Goal: Find contact information: Obtain details needed to contact an individual or organization

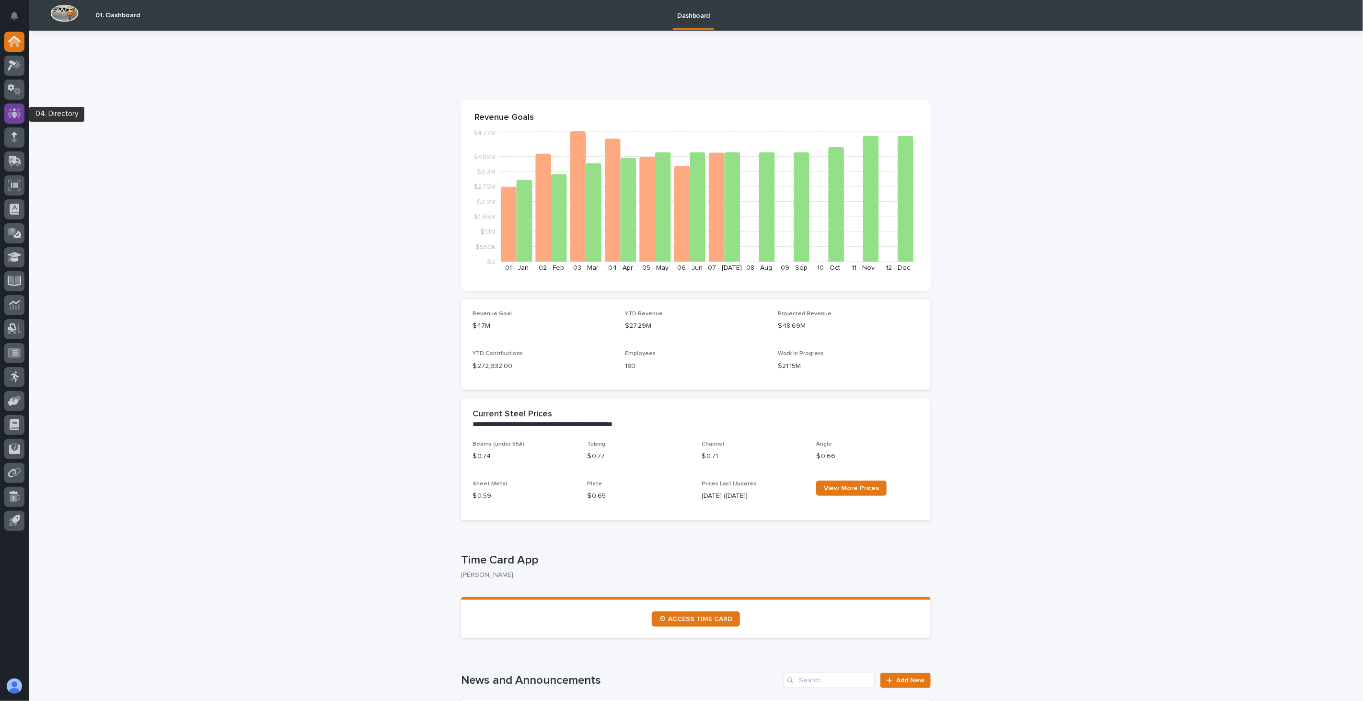
click at [16, 116] on icon at bounding box center [15, 113] width 6 height 10
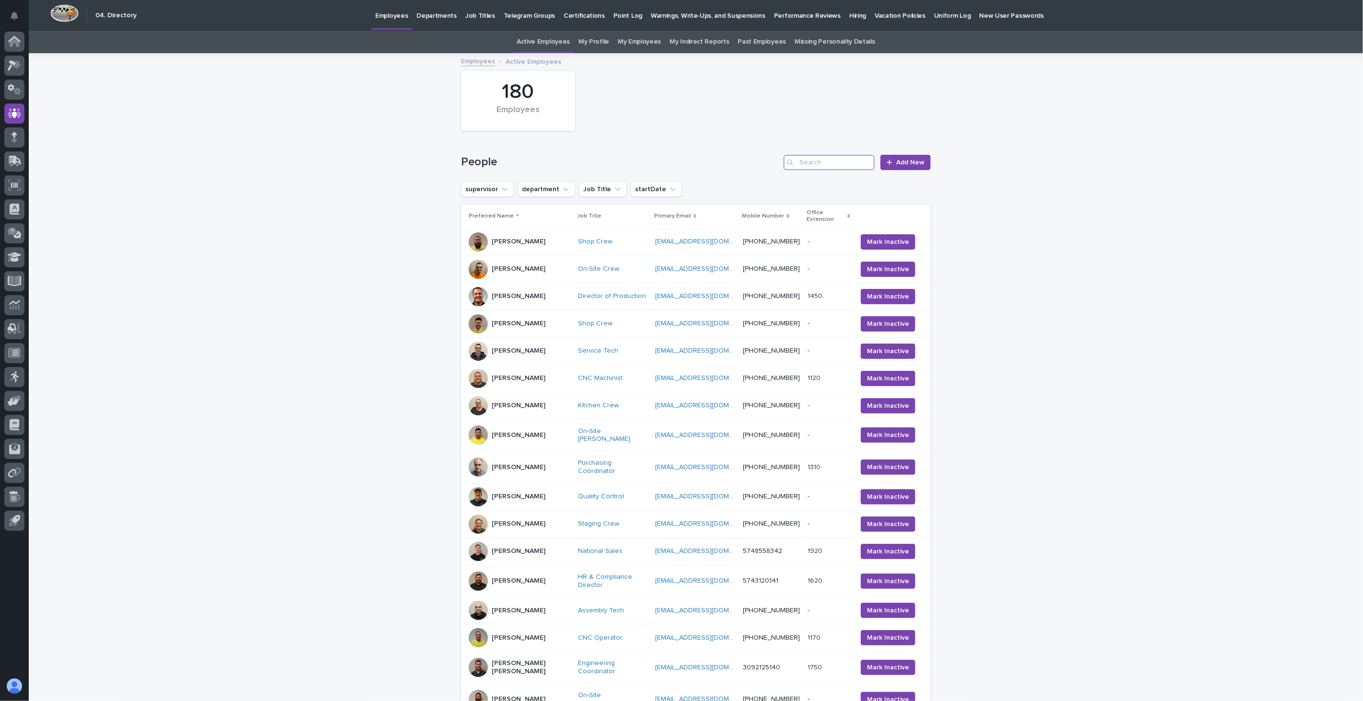
click at [809, 166] on input "Search" at bounding box center [829, 162] width 91 height 15
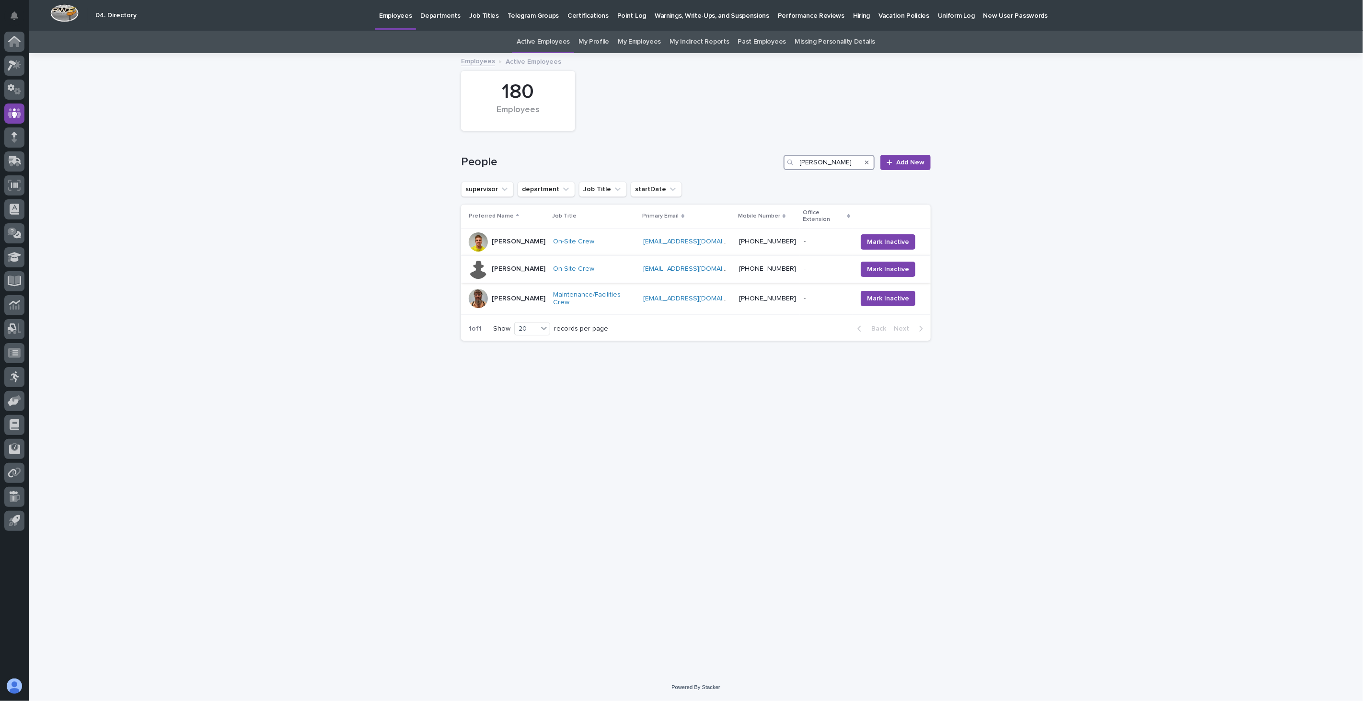
type input "[PERSON_NAME]"
click at [530, 262] on div "[PERSON_NAME]" at bounding box center [507, 269] width 77 height 19
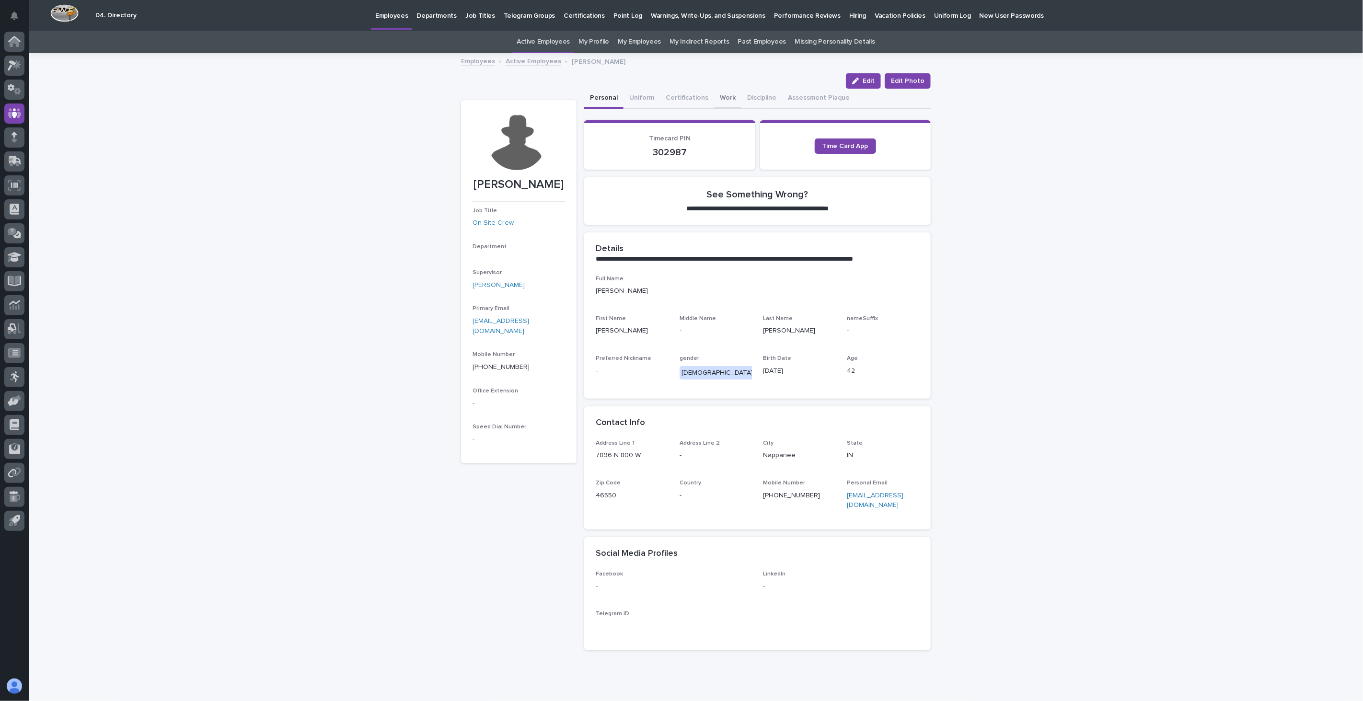
click at [720, 97] on button "Work" at bounding box center [727, 99] width 27 height 20
